Goal: Check status: Check status

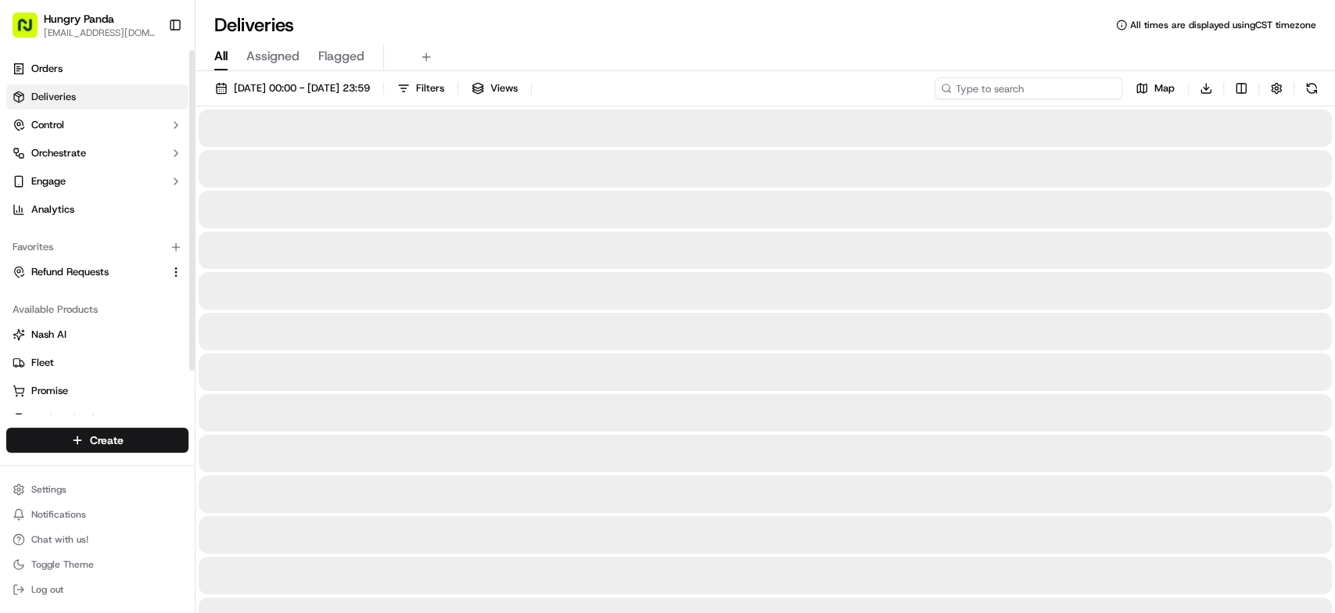
click at [1044, 80] on input at bounding box center [1029, 88] width 188 height 22
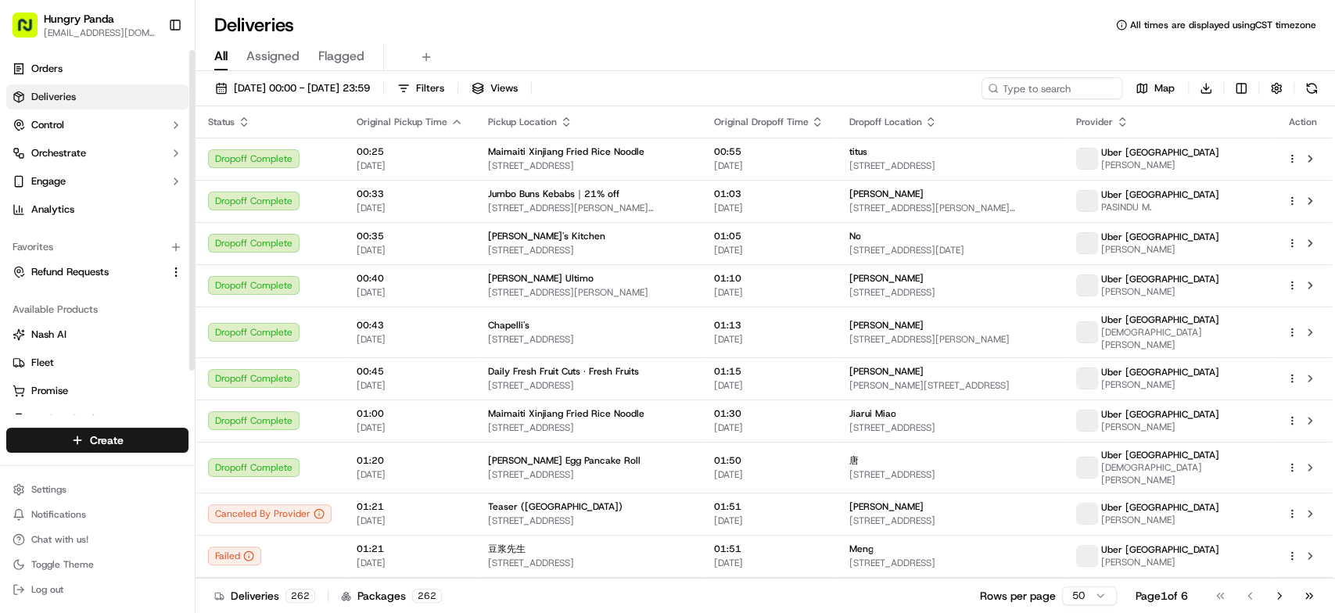
click at [1062, 104] on div "[DATE] 00:00 - [DATE] 23:59 Filters Views Map Download" at bounding box center [766, 91] width 1140 height 29
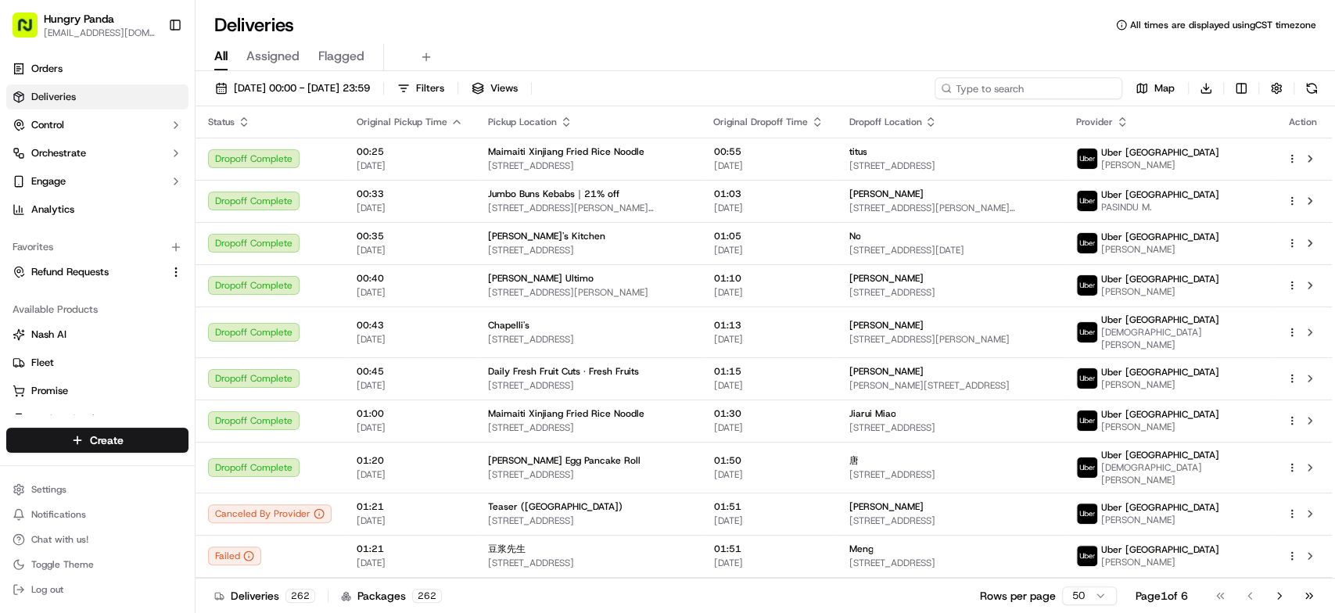
click at [1026, 88] on input at bounding box center [1029, 88] width 188 height 22
paste input "6054145408854759911356"
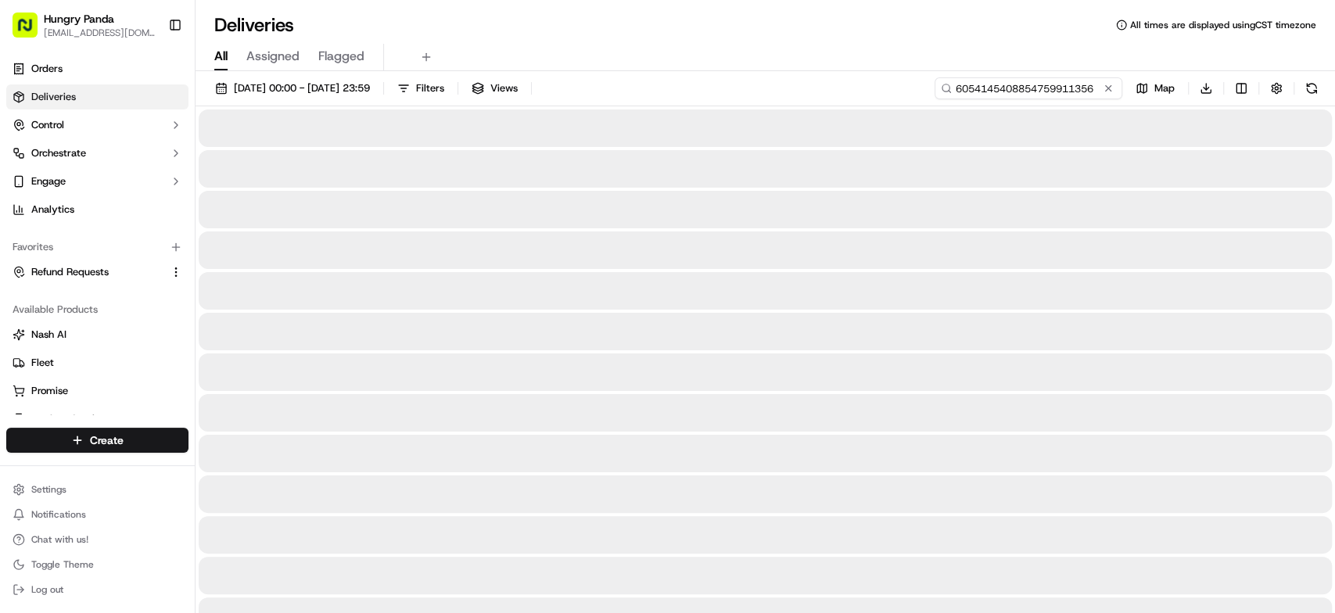
type input "6054145408854759911356"
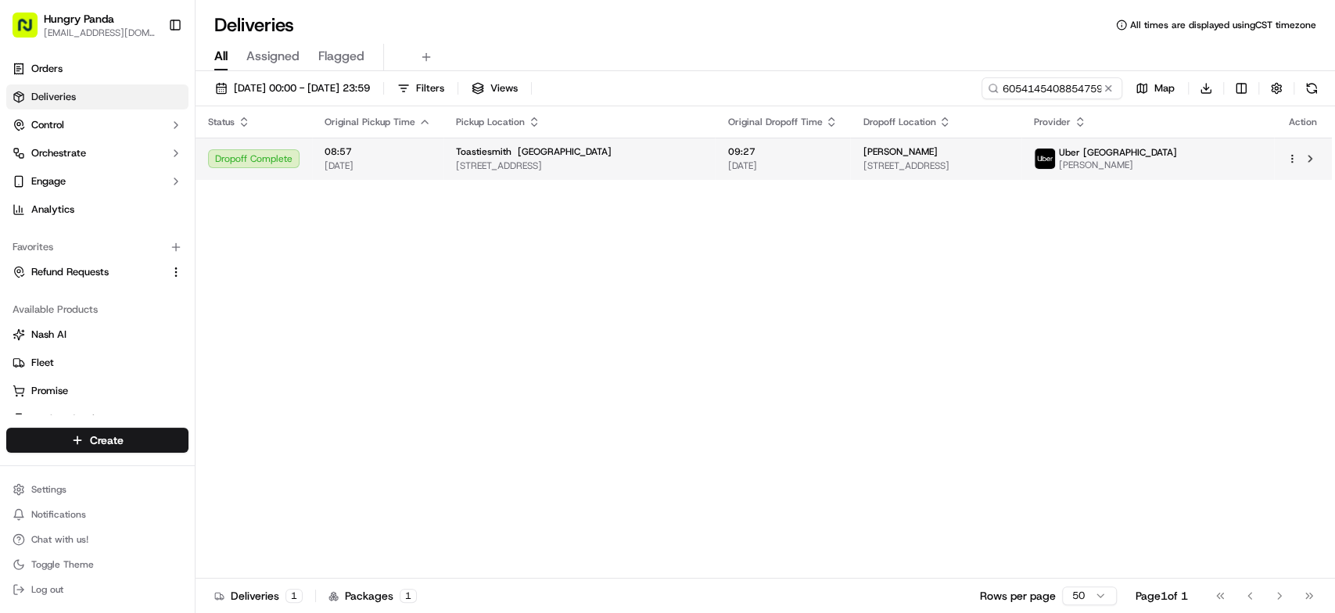
click at [717, 167] on td "09:27 [DATE]" at bounding box center [782, 159] width 135 height 42
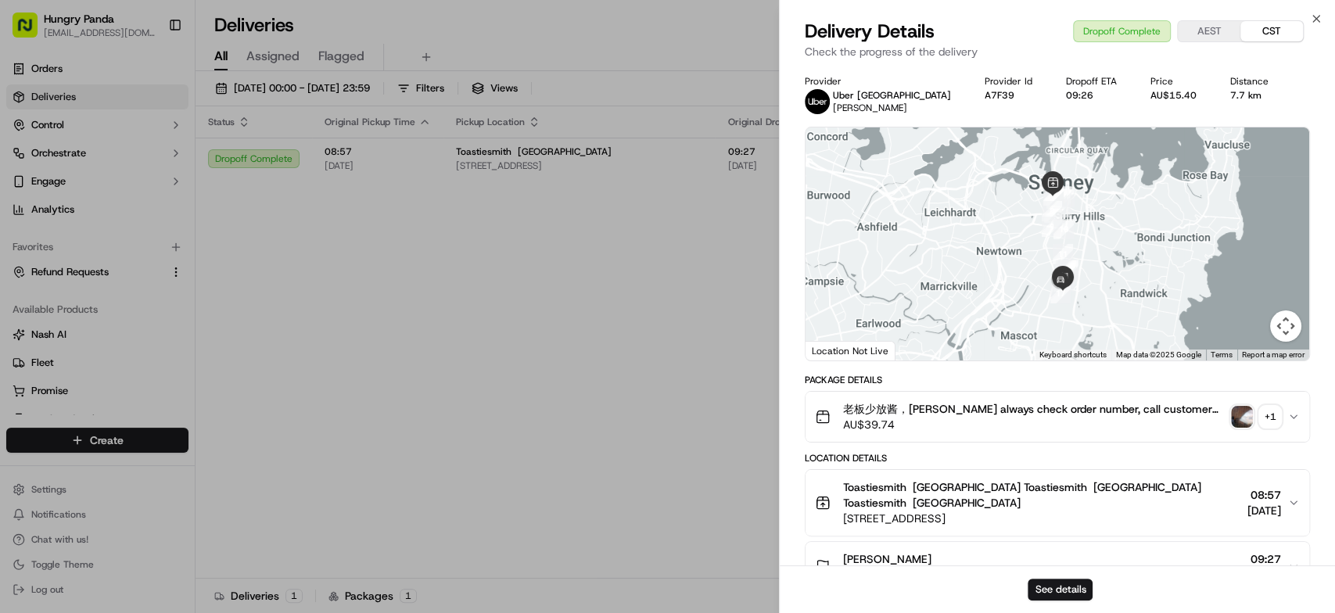
click at [1241, 411] on img "button" at bounding box center [1242, 417] width 22 height 22
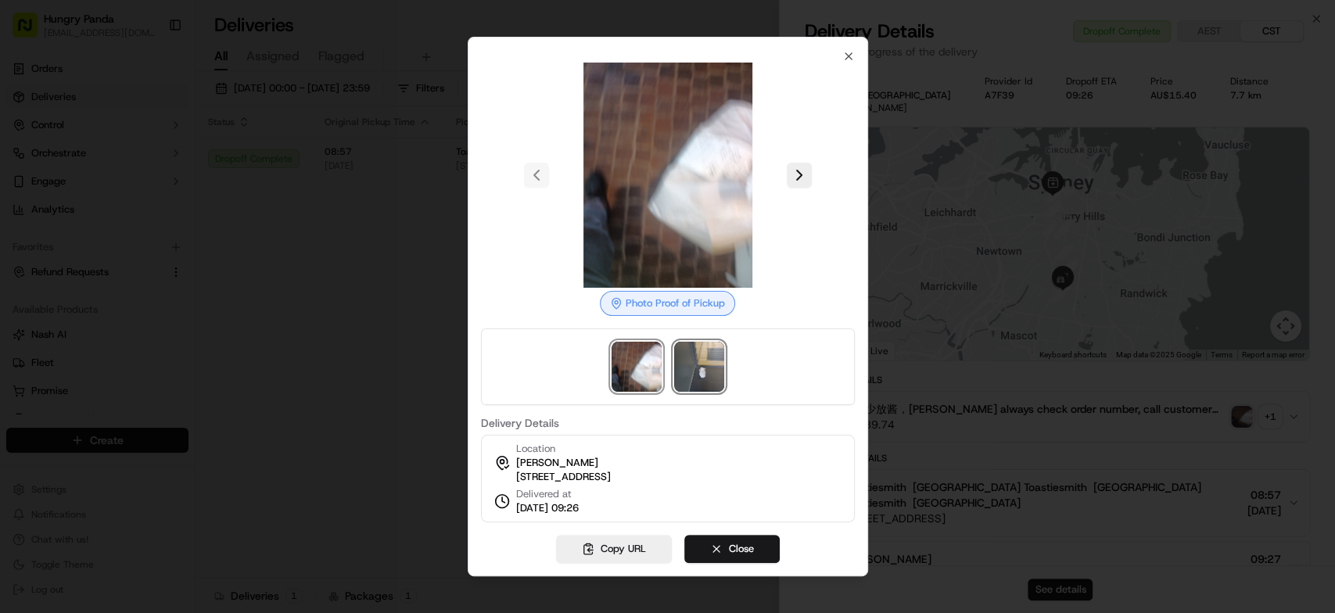
click at [696, 350] on img at bounding box center [699, 367] width 50 height 50
